Goal: Transaction & Acquisition: Purchase product/service

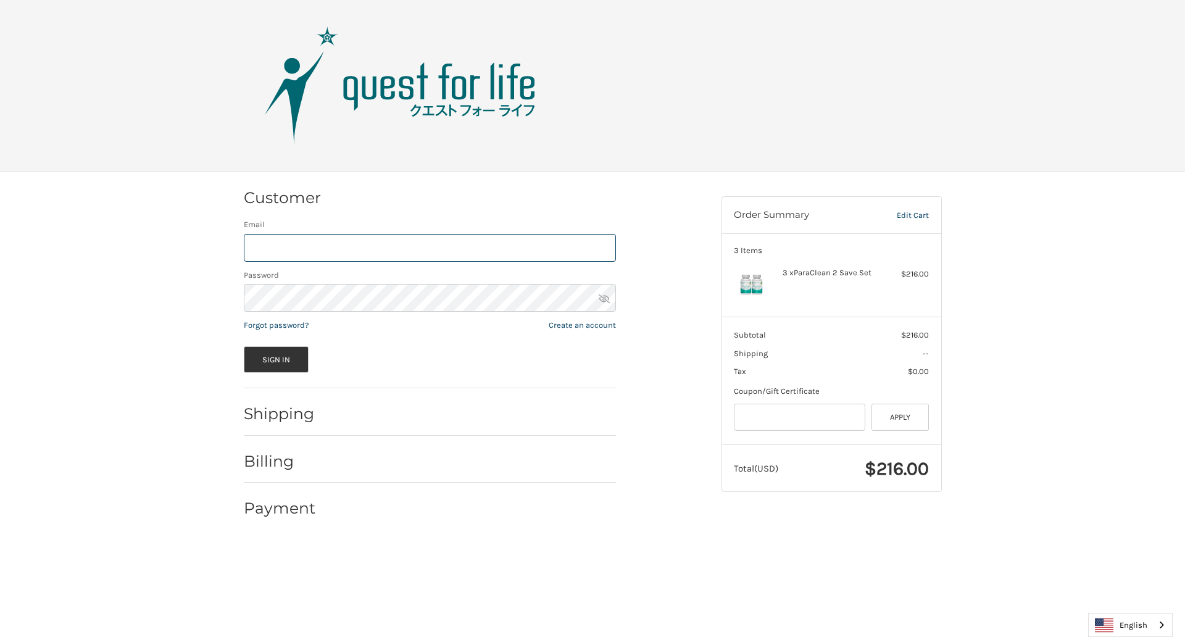
click at [430, 247] on input "Email" at bounding box center [430, 248] width 372 height 28
type input "**********"
click at [276, 359] on button "Sign In" at bounding box center [276, 359] width 65 height 27
